Goal: Task Accomplishment & Management: Manage account settings

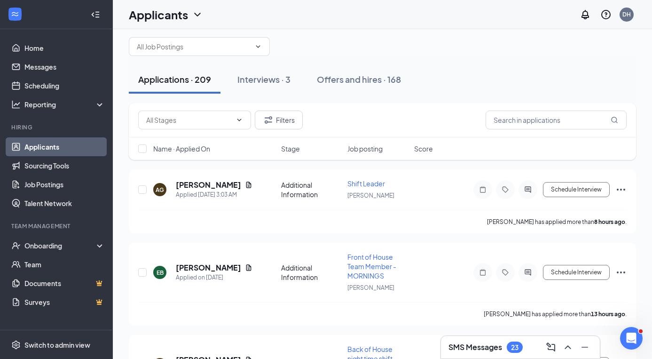
scroll to position [23, 0]
click at [252, 183] on icon "Document" at bounding box center [249, 185] width 8 height 8
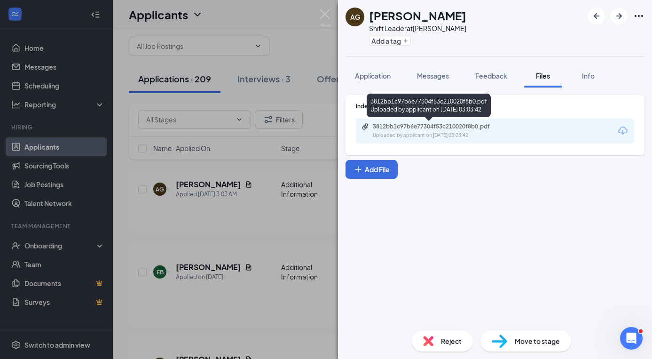
click at [416, 126] on div "3812bb1c97b6e77304f53c210020f8b0.pdf" at bounding box center [439, 127] width 132 height 8
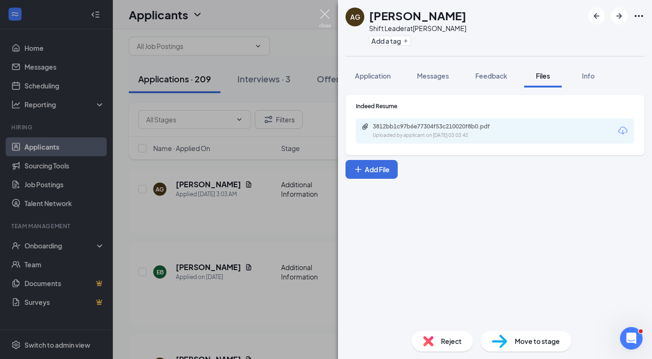
click at [325, 12] on img at bounding box center [325, 18] width 12 height 18
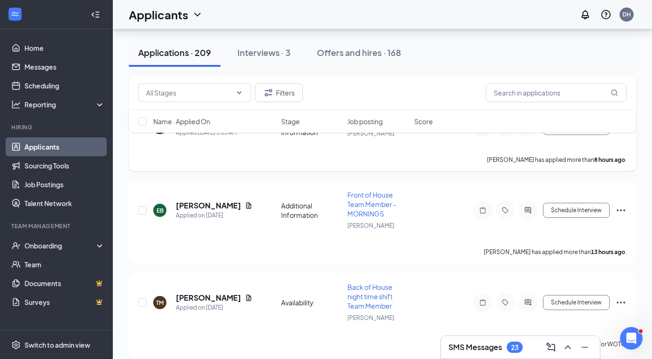
scroll to position [85, 0]
click at [204, 203] on h5 "[PERSON_NAME]" at bounding box center [208, 205] width 65 height 10
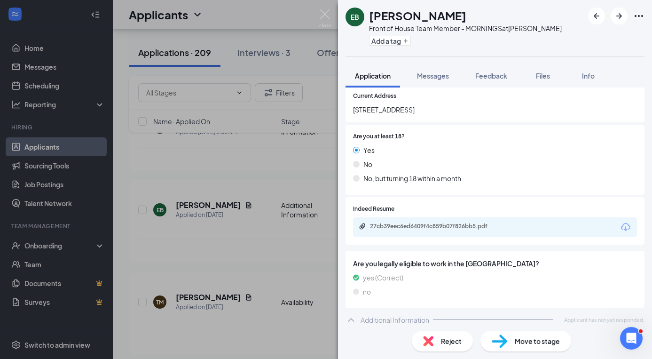
scroll to position [142, 0]
click at [431, 223] on div "27cb39eec6ed6409f4c859b07f826bb5.pdf" at bounding box center [436, 225] width 132 height 8
click at [327, 14] on img at bounding box center [325, 18] width 12 height 18
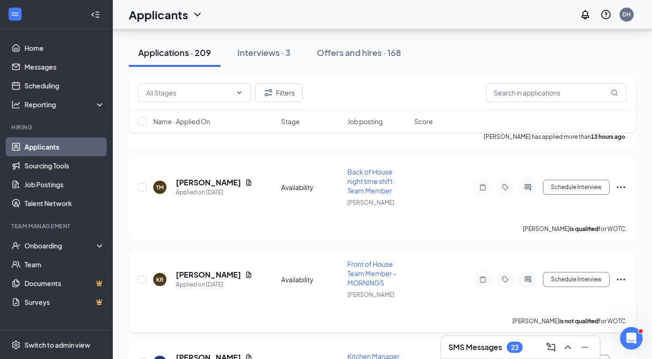
scroll to position [260, 0]
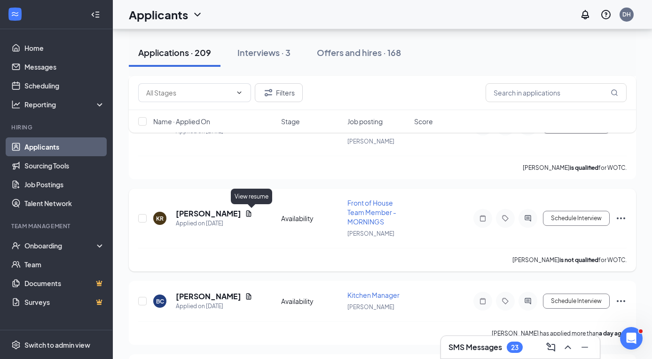
click at [252, 215] on icon "Document" at bounding box center [248, 213] width 5 height 6
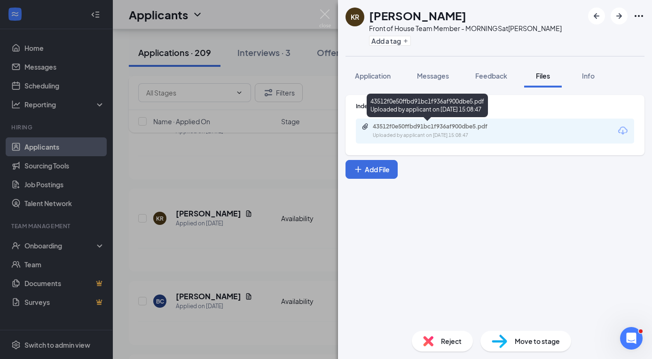
click at [403, 126] on div "43512f0e50ffbd91bc1f936af900dbe5.pdf" at bounding box center [439, 127] width 132 height 8
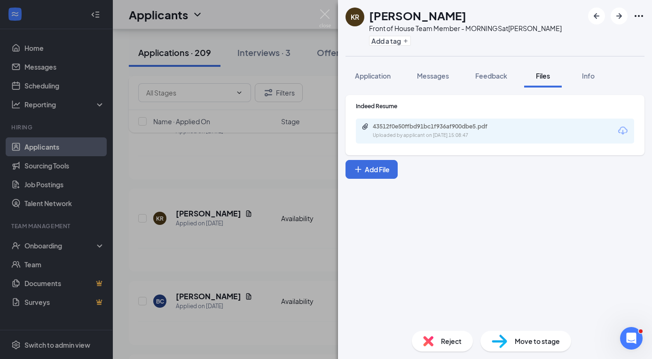
click at [330, 13] on img at bounding box center [325, 18] width 12 height 18
